Goal: Communication & Community: Ask a question

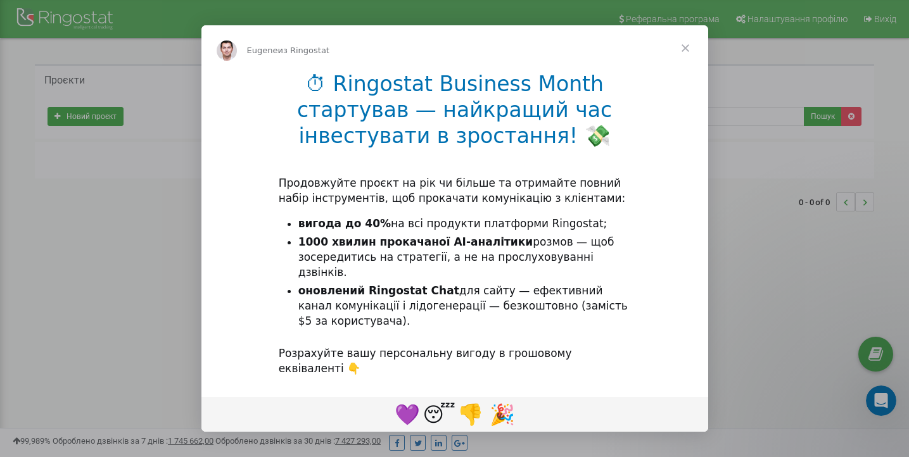
click at [687, 51] on span "Закрыть" at bounding box center [685, 48] width 46 height 46
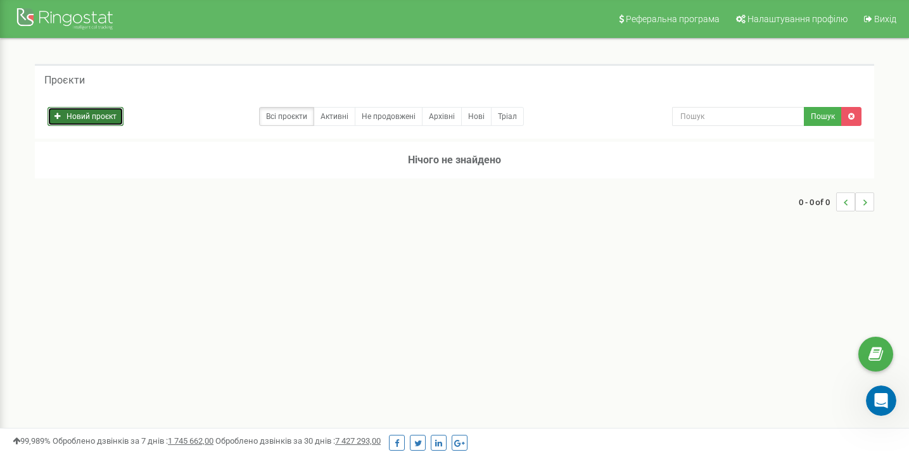
click at [76, 118] on link "Новий проєкт" at bounding box center [85, 116] width 76 height 19
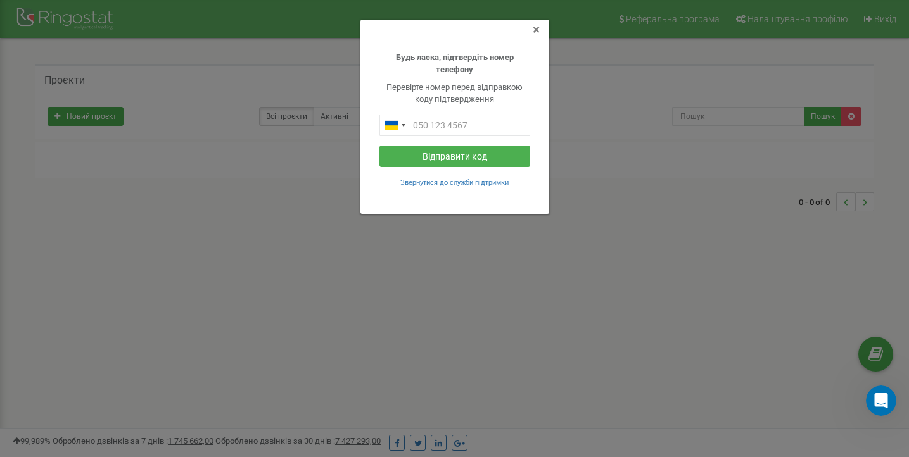
click at [533, 27] on span "×" at bounding box center [536, 29] width 7 height 15
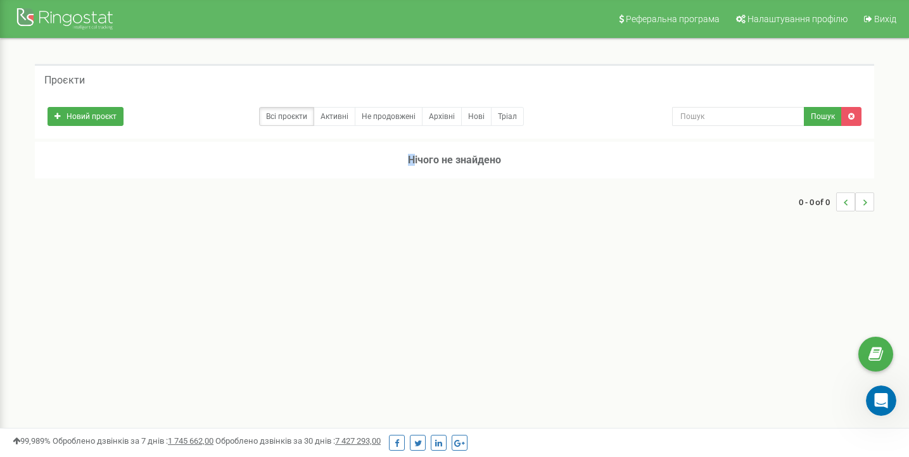
drag, startPoint x: 414, startPoint y: 154, endPoint x: 367, endPoint y: 146, distance: 47.5
click at [391, 154] on h3 "Нічого не знайдено" at bounding box center [454, 160] width 839 height 37
click at [342, 123] on link "Активні" at bounding box center [334, 116] width 42 height 19
click at [864, 198] on icon "..." at bounding box center [864, 202] width 4 height 19
click at [92, 19] on div at bounding box center [66, 20] width 101 height 30
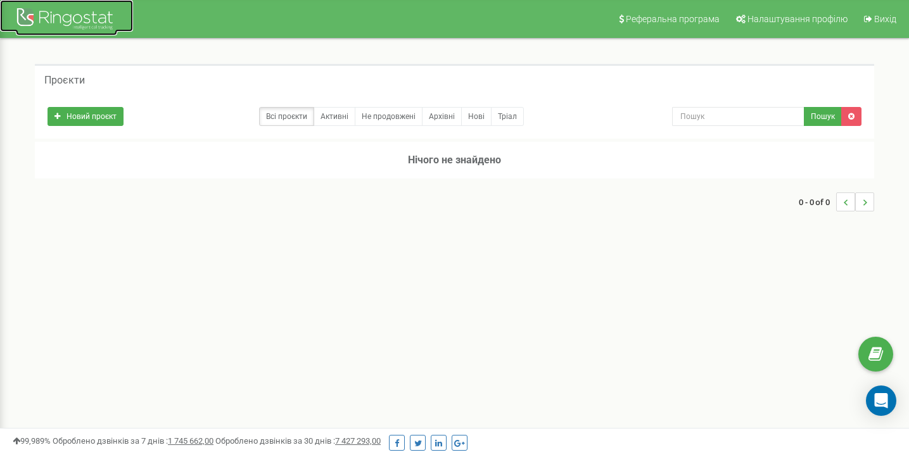
click at [92, 18] on div at bounding box center [66, 20] width 101 height 30
click at [885, 400] on icon "Open Intercom Messenger" at bounding box center [880, 401] width 15 height 16
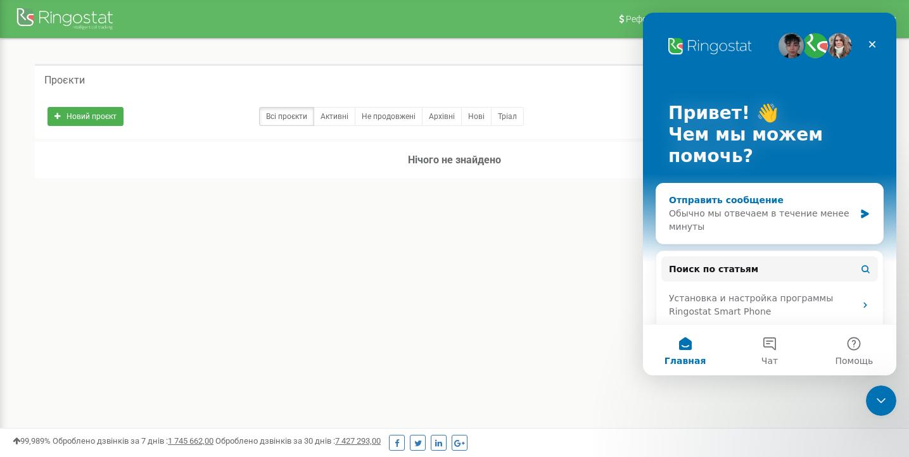
click at [805, 213] on div "Обычно мы отвечаем в течение менее минуты" at bounding box center [762, 220] width 186 height 27
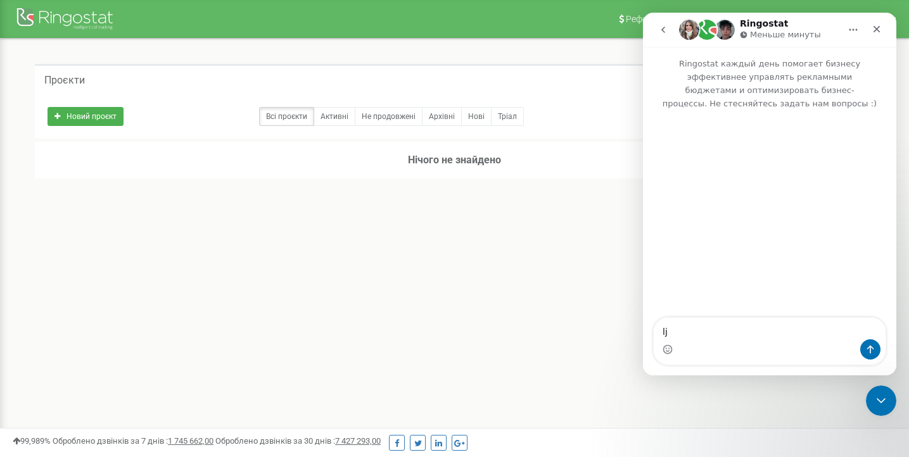
type textarea "l"
type textarea "доброго дня, хочу проплатити вашу телефонію"
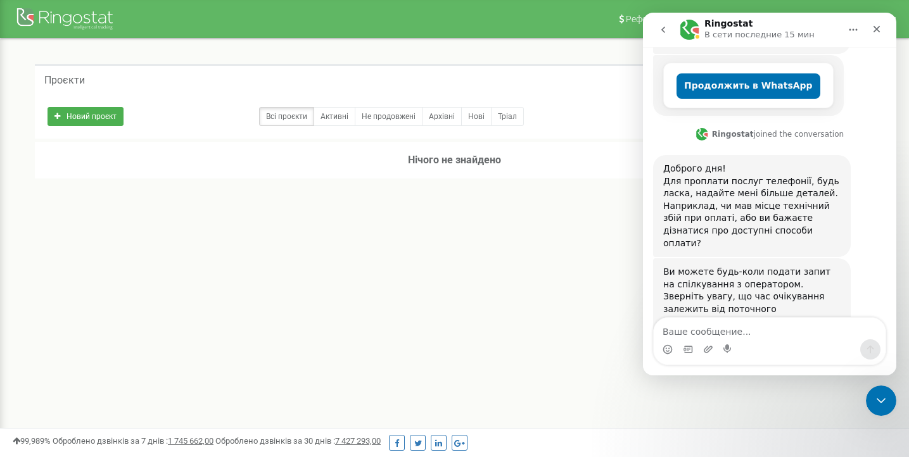
scroll to position [291, 0]
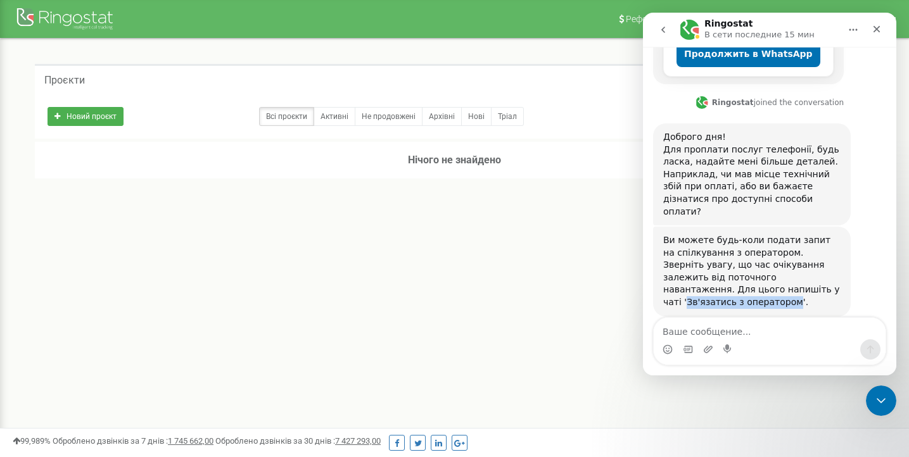
drag, startPoint x: 734, startPoint y: 265, endPoint x: 714, endPoint y: 275, distance: 22.1
click at [714, 275] on div "Ви можете будь-коли подати запит на спілкування з оператором. Зверніть увагу, щ…" at bounding box center [751, 271] width 177 height 75
copy div "Зв'язатись з оператором"
click at [697, 334] on textarea "Ваше сообщение..." at bounding box center [770, 329] width 232 height 22
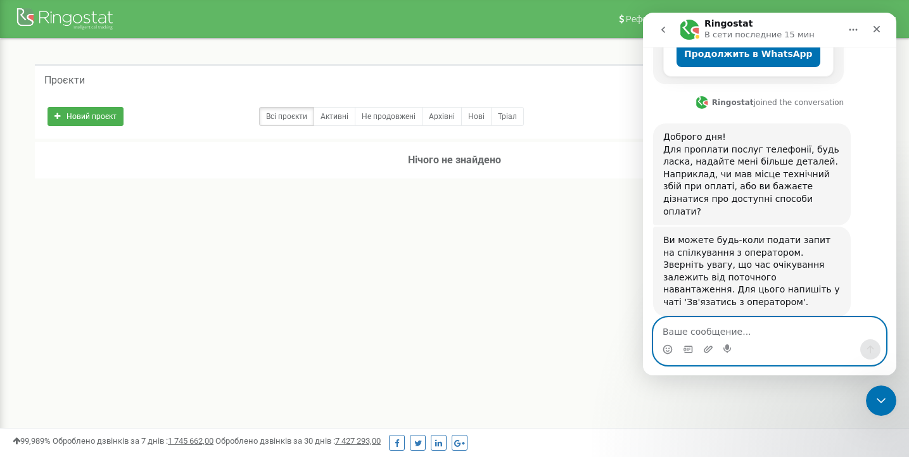
paste textarea "Зв'язатись з оператором"
type textarea "Зв'язатись з оператором"
click at [868, 351] on icon "Отправить сообщение…" at bounding box center [870, 349] width 10 height 10
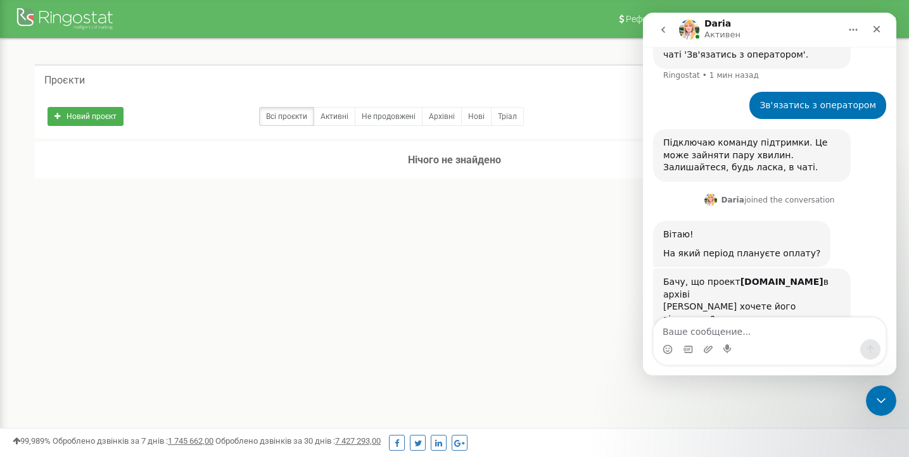
scroll to position [543, 0]
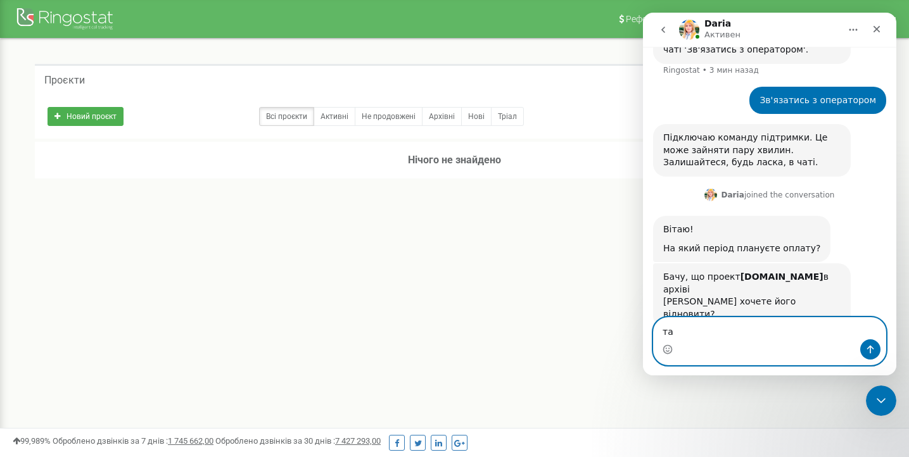
type textarea "так"
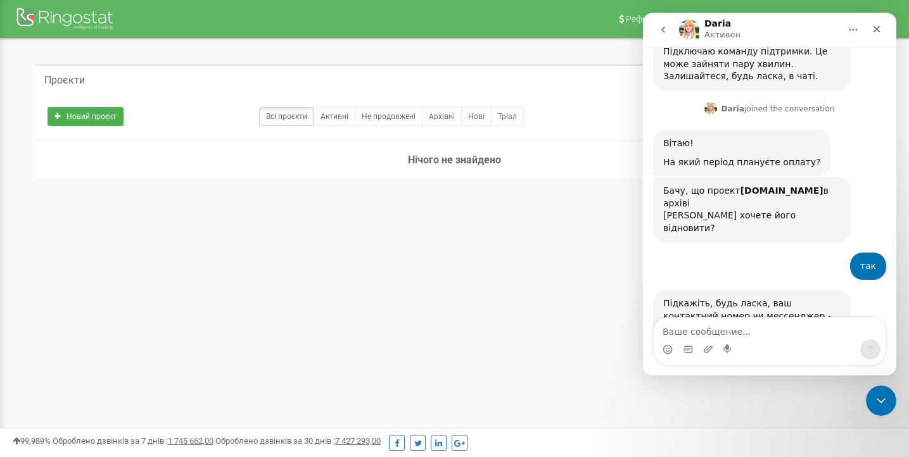
scroll to position [668, 0]
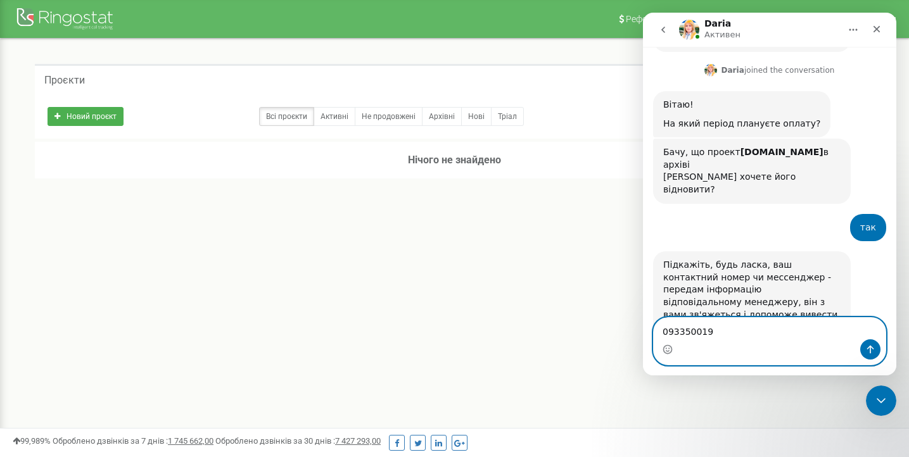
type textarea "0933500195"
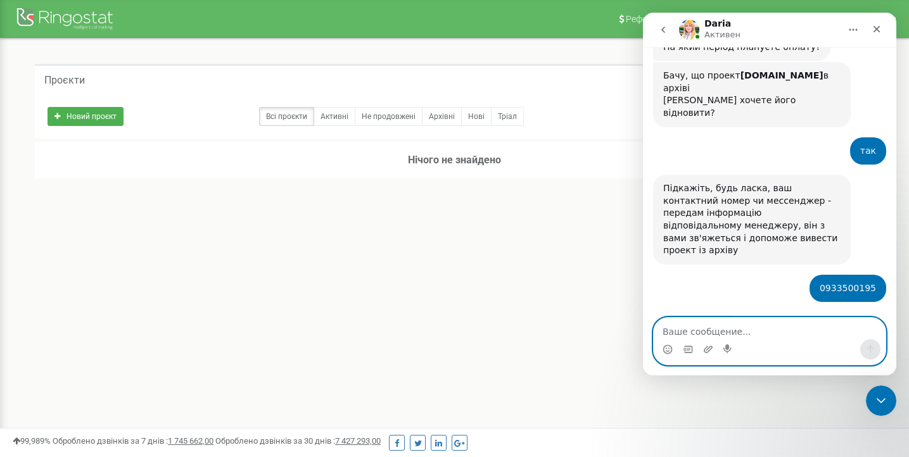
scroll to position [743, 0]
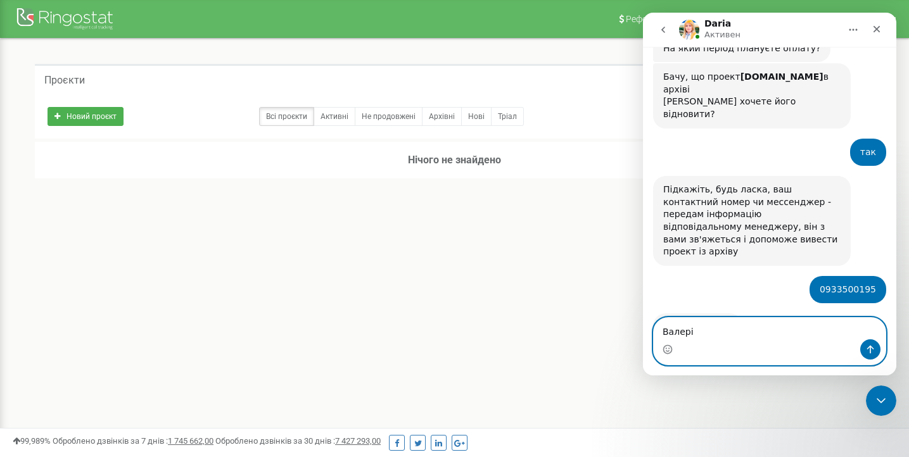
type textarea "Валерія"
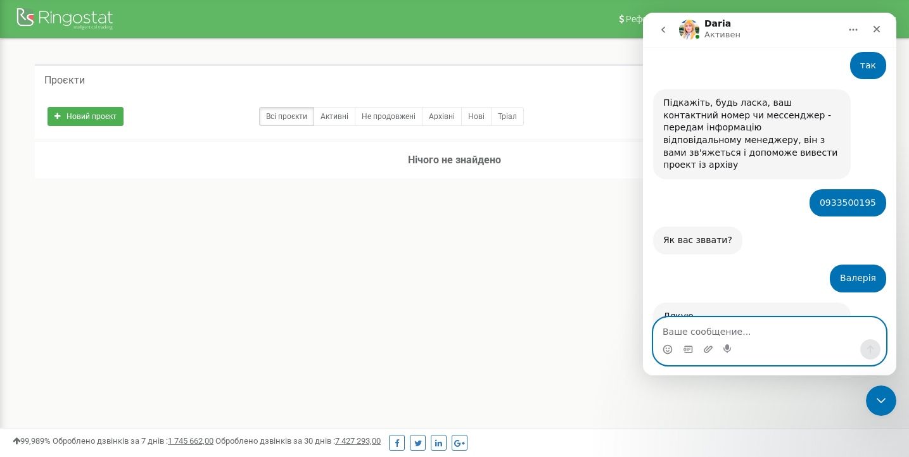
scroll to position [844, 0]
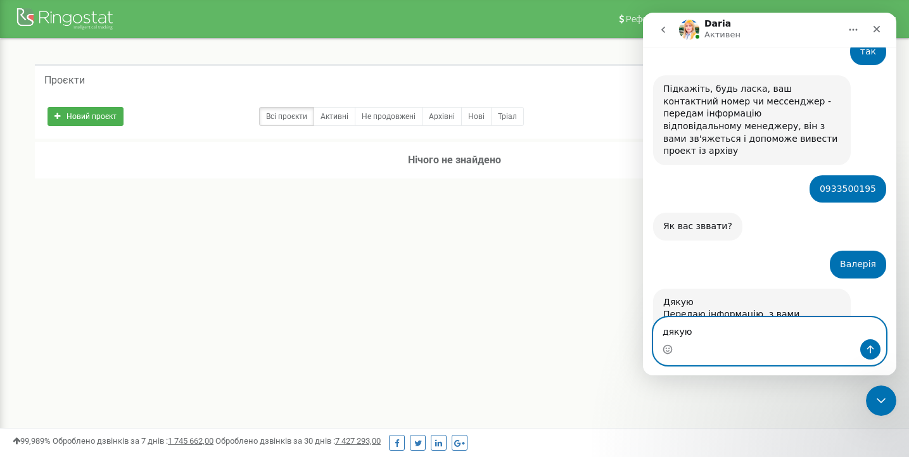
type textarea "дякую"
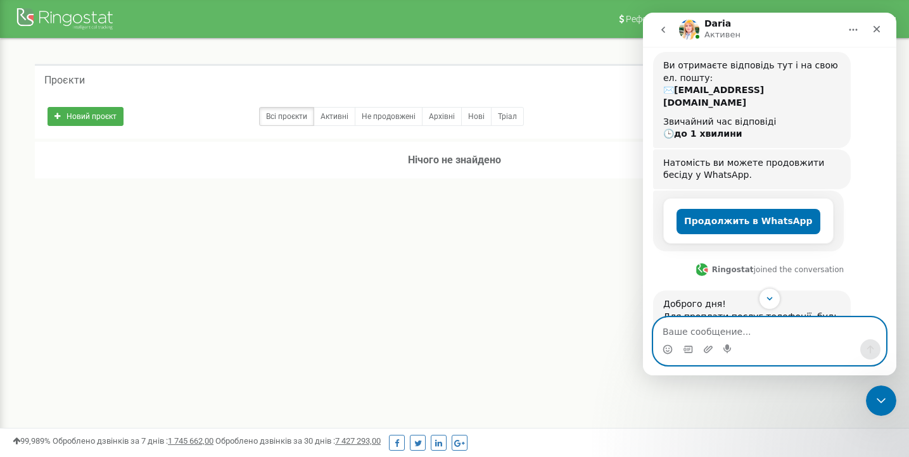
scroll to position [881, 0]
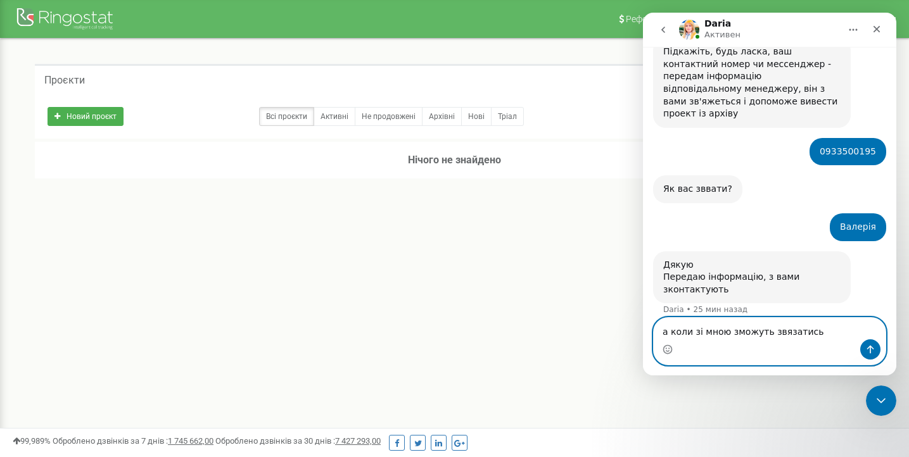
click at [781, 333] on textarea "а коли зі мною зможуть звязатись" at bounding box center [770, 329] width 232 height 22
click at [778, 333] on textarea "а коли зі мною зможуть звязатись" at bounding box center [770, 329] width 232 height 22
type textarea "а коли зі мною зможуть зв'язатись"
click at [864, 348] on button "Отправить сообщение…" at bounding box center [870, 349] width 20 height 20
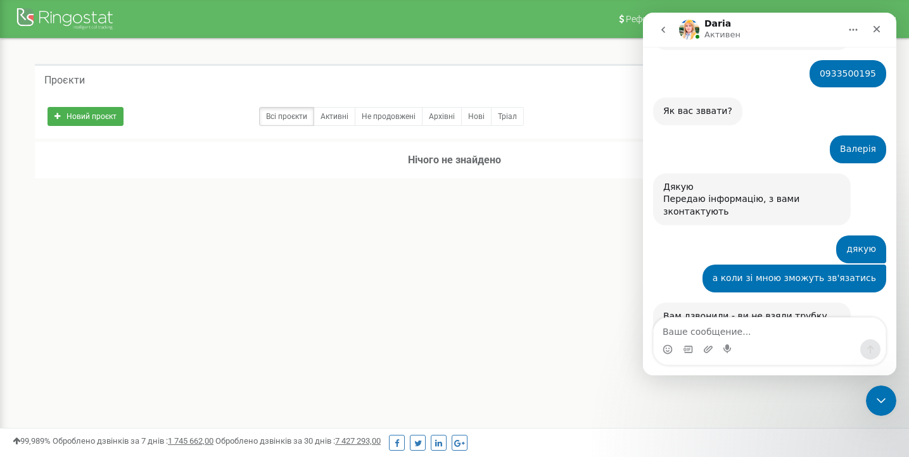
scroll to position [973, 0]
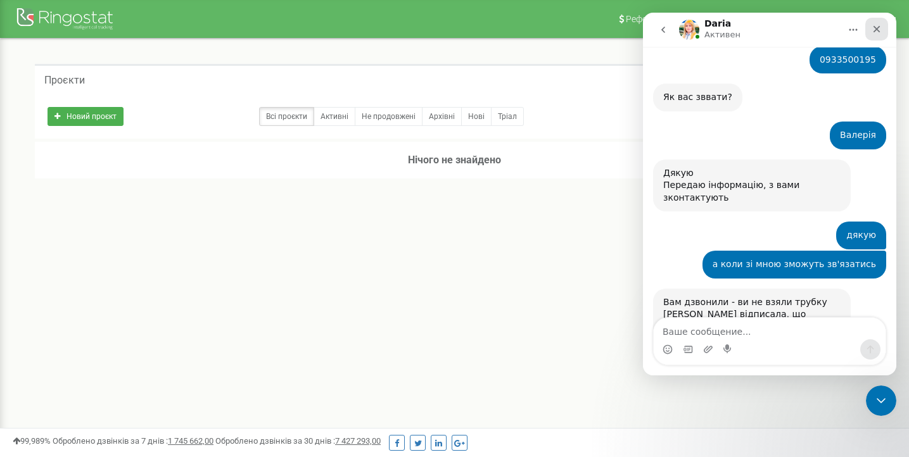
click at [883, 28] on div "Закрыть" at bounding box center [876, 29] width 23 height 23
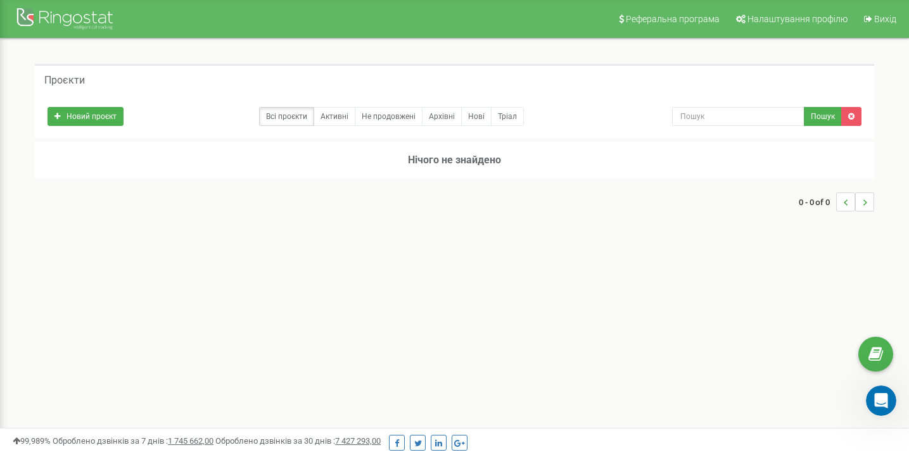
scroll to position [961, 0]
